Goal: Information Seeking & Learning: Learn about a topic

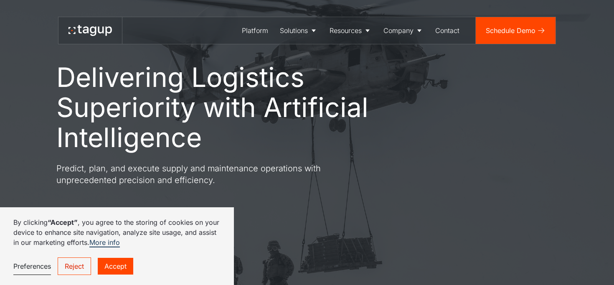
click at [106, 261] on link "Accept" at bounding box center [116, 266] width 36 height 17
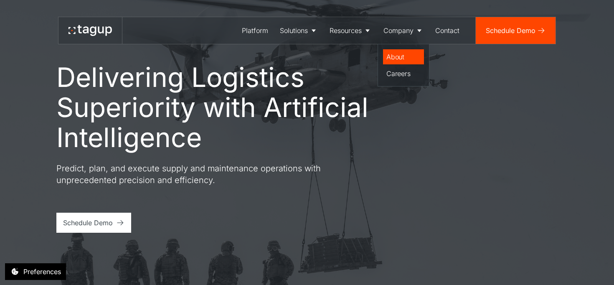
click at [399, 60] on div "About" at bounding box center [404, 57] width 34 height 10
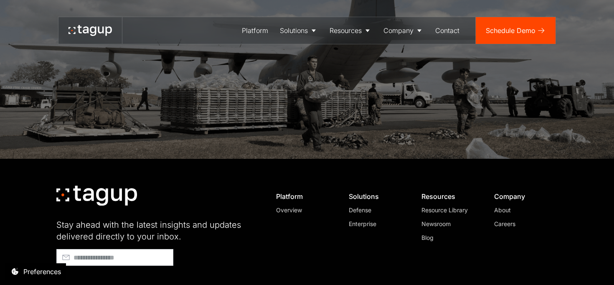
scroll to position [2355, 0]
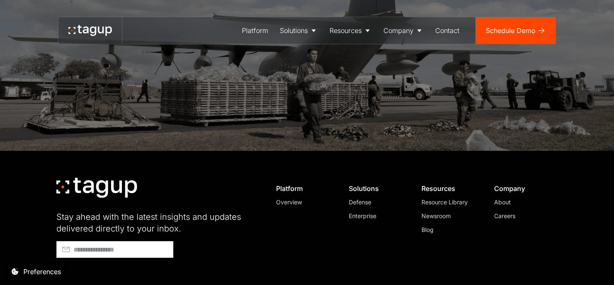
click at [501, 198] on div "About" at bounding box center [522, 202] width 57 height 9
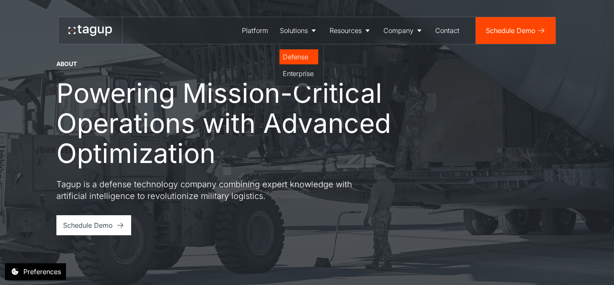
click at [303, 59] on div "Defense" at bounding box center [299, 57] width 32 height 10
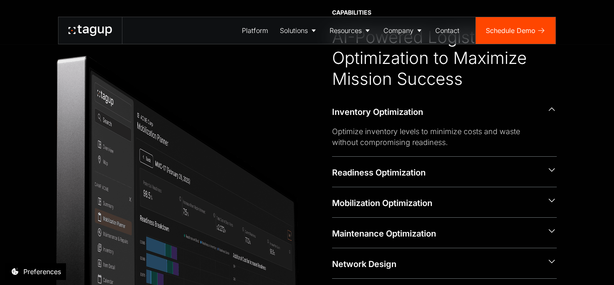
scroll to position [311, 0]
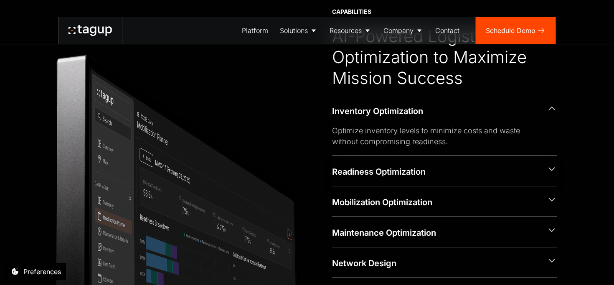
click at [336, 178] on div "Readiness Optimization" at bounding box center [444, 171] width 225 height 30
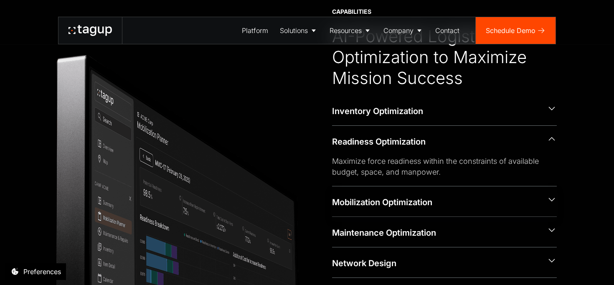
click at [341, 201] on div "Mobilization Optimization" at bounding box center [436, 202] width 208 height 12
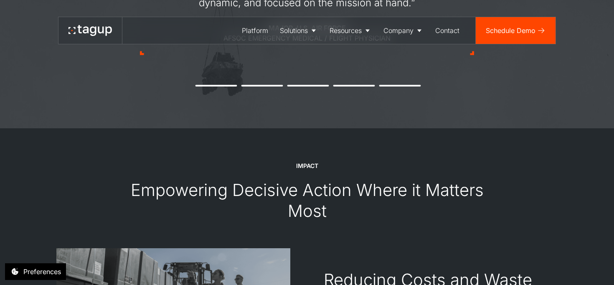
scroll to position [737, 0]
